Goal: Find specific page/section: Find specific page/section

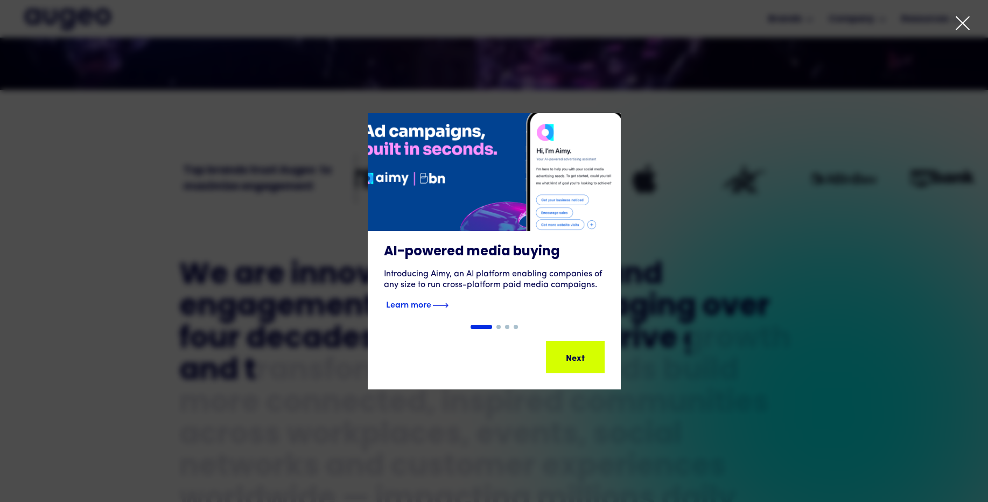
scroll to position [380, 0]
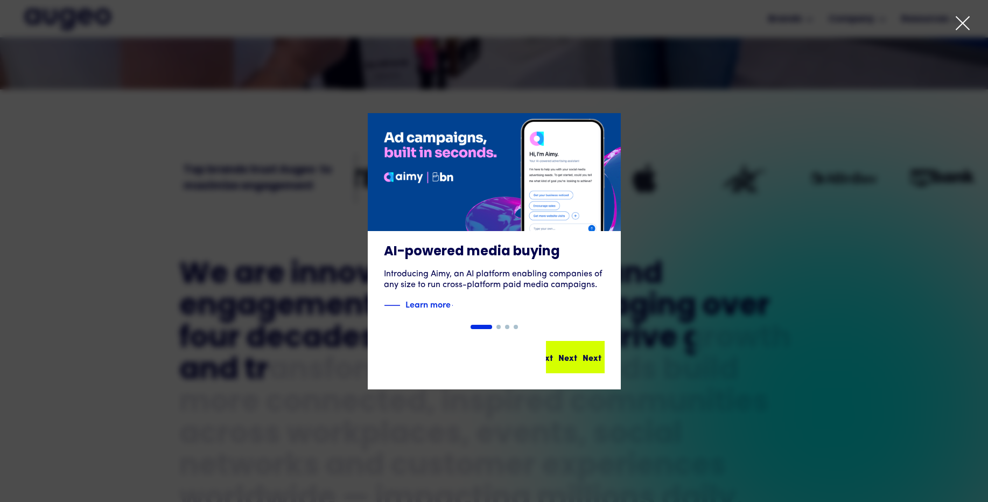
click at [560, 357] on div "Next Next Next Next" at bounding box center [579, 356] width 97 height 13
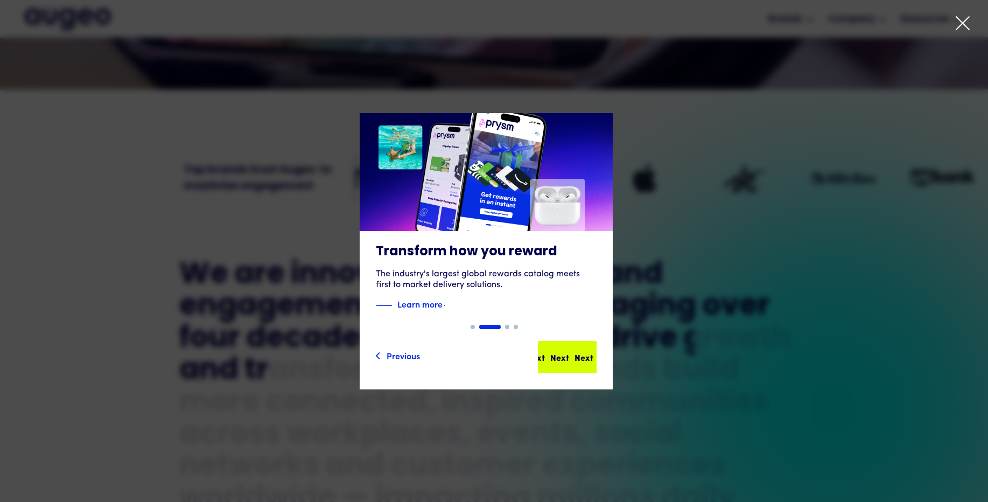
click at [580, 362] on div "Next" at bounding box center [583, 356] width 19 height 13
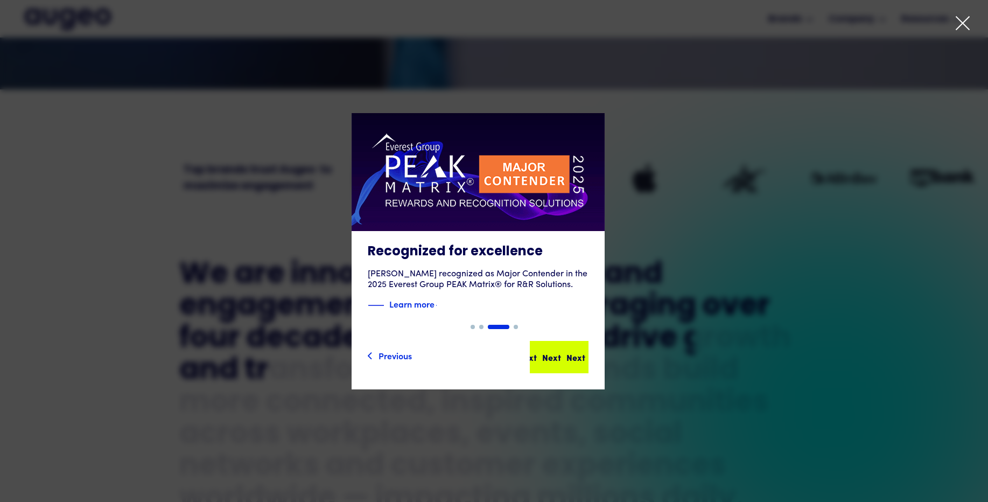
click at [581, 362] on div "Next" at bounding box center [575, 356] width 19 height 13
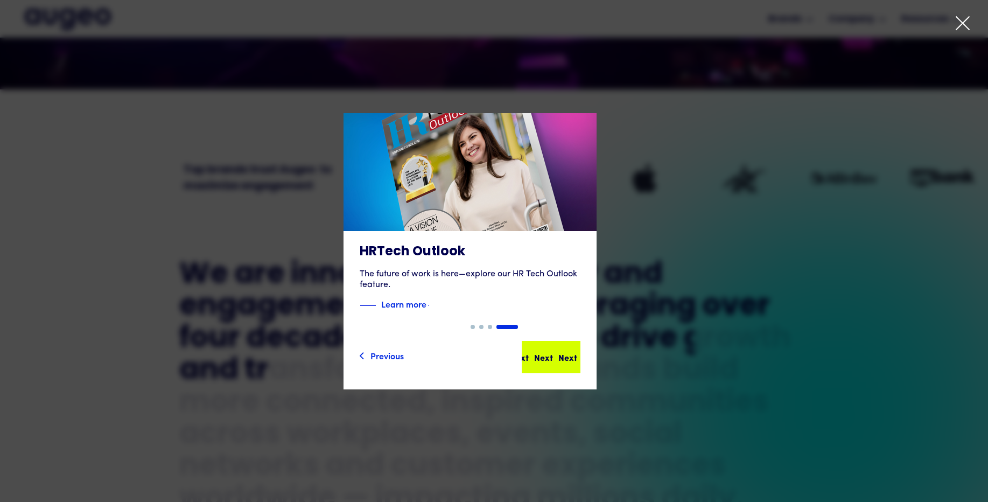
click at [579, 357] on div "Next Next Next Next" at bounding box center [555, 356] width 97 height 13
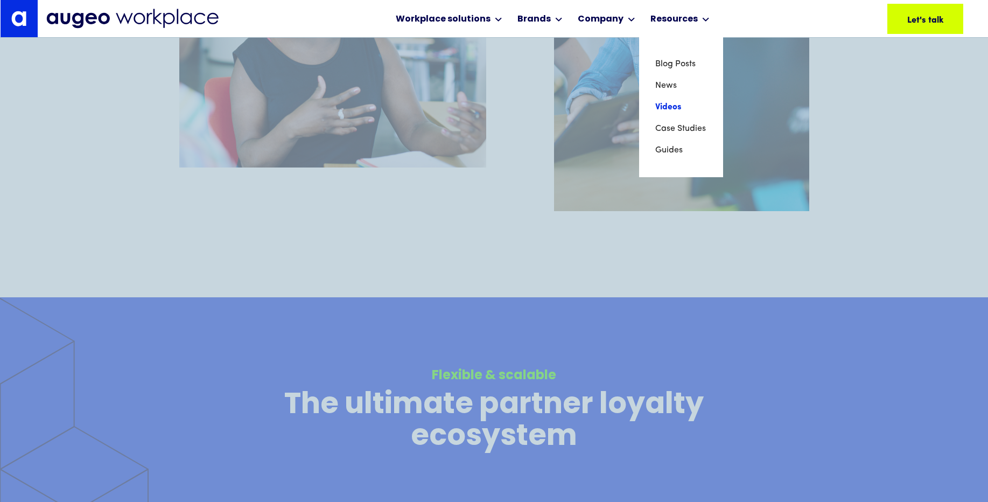
scroll to position [1356, 0]
click at [661, 108] on link "Videos" at bounding box center [681, 107] width 52 height 22
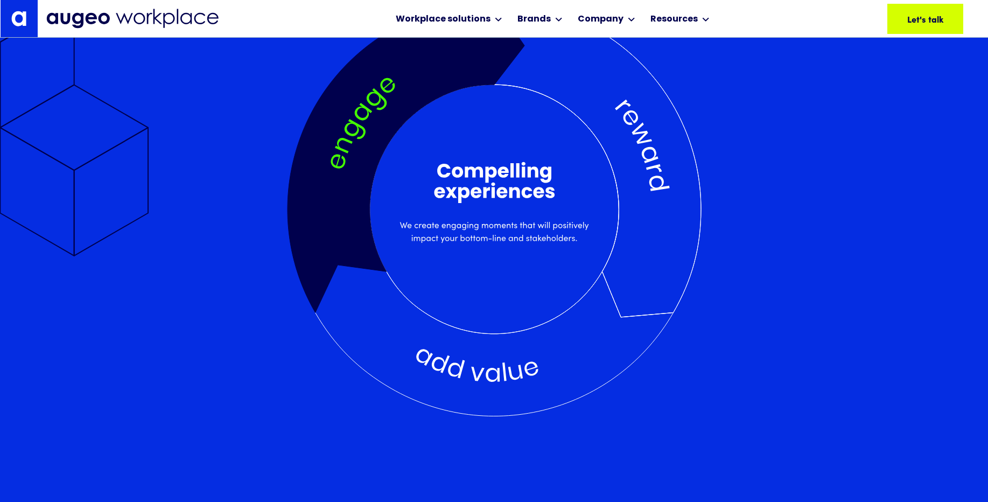
click at [455, 379] on div at bounding box center [494, 354] width 414 height 124
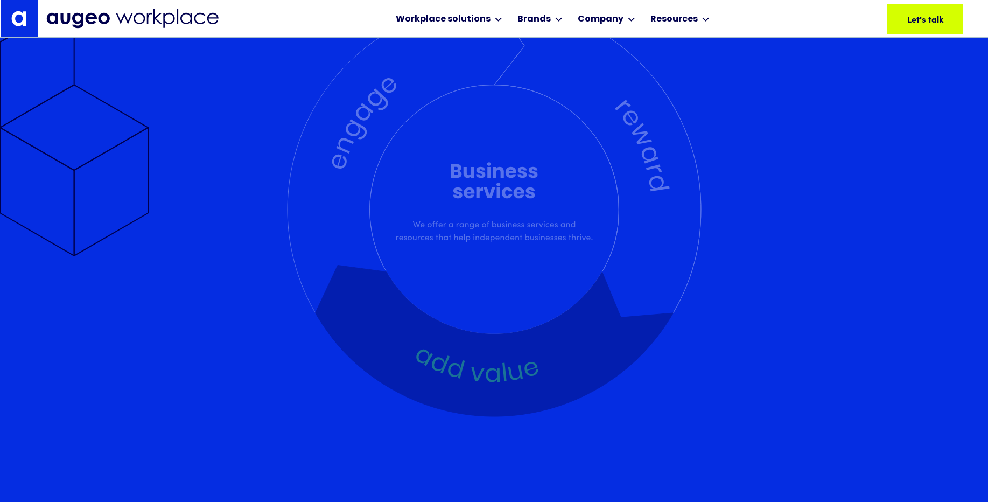
scroll to position [1953, 0]
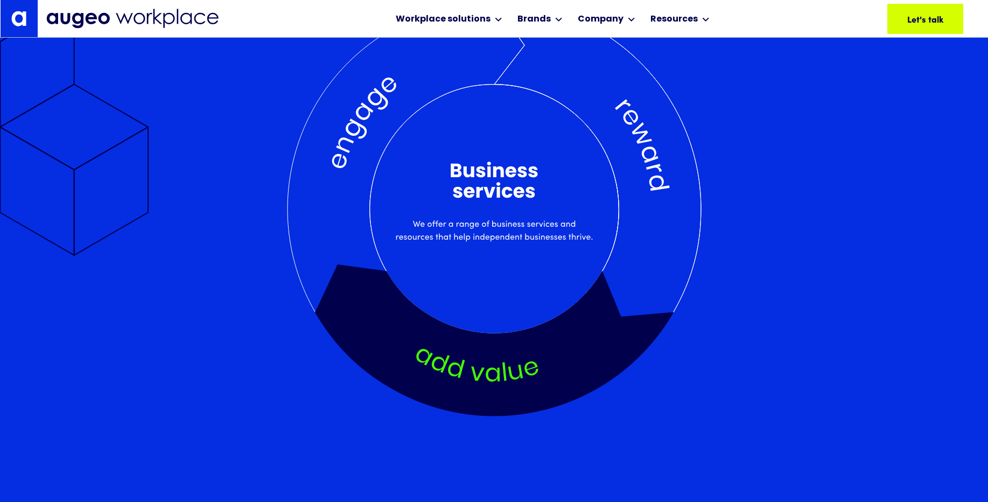
click at [636, 190] on div at bounding box center [597, 147] width 207 height 290
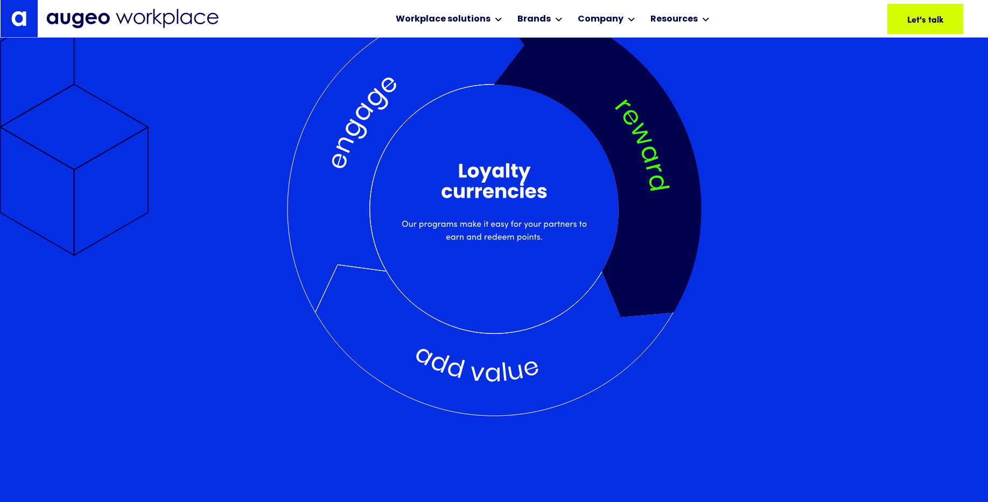
click at [517, 215] on div at bounding box center [597, 147] width 207 height 290
click at [347, 160] on div at bounding box center [390, 147] width 207 height 290
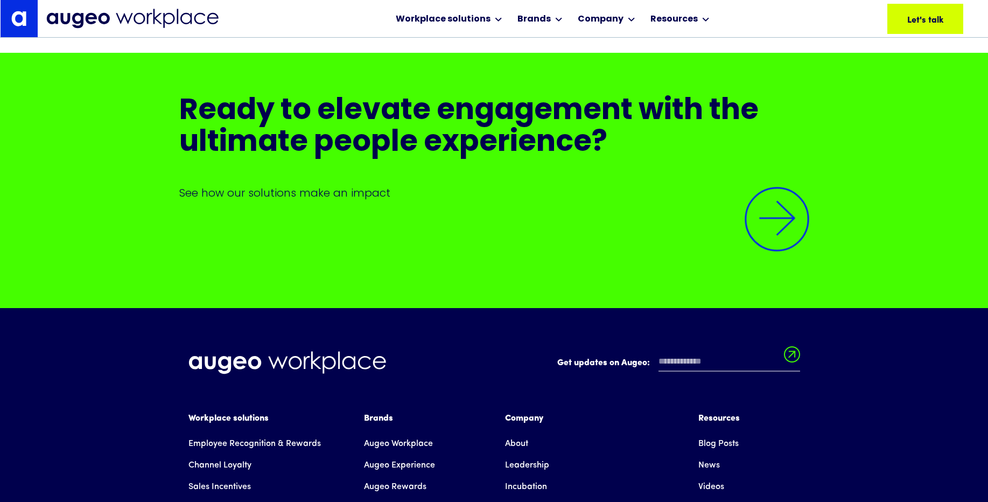
scroll to position [5083, 0]
click at [761, 236] on img at bounding box center [776, 219] width 91 height 91
